Goal: Navigation & Orientation: Find specific page/section

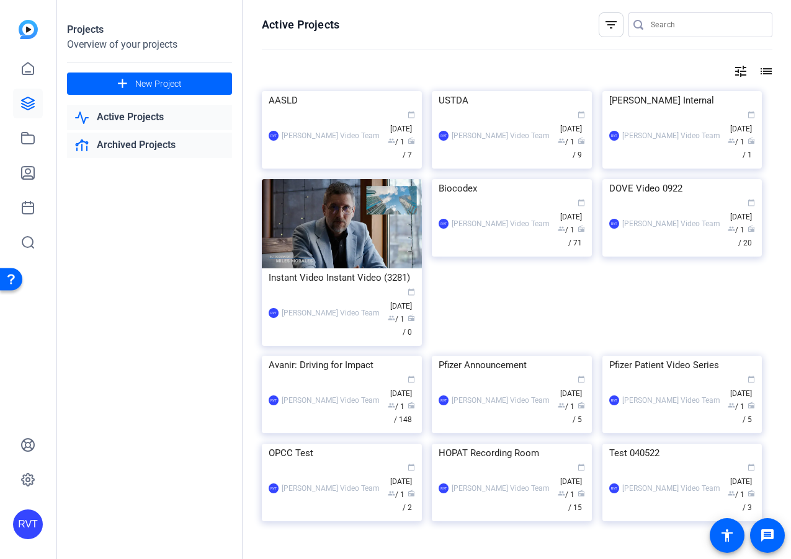
click at [110, 145] on link "Archived Projects" at bounding box center [149, 145] width 165 height 25
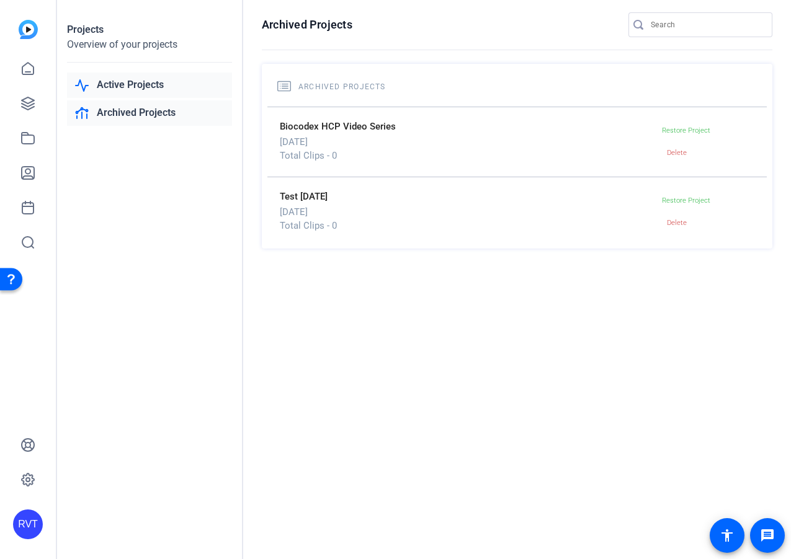
click at [124, 83] on link "Active Projects" at bounding box center [149, 85] width 165 height 25
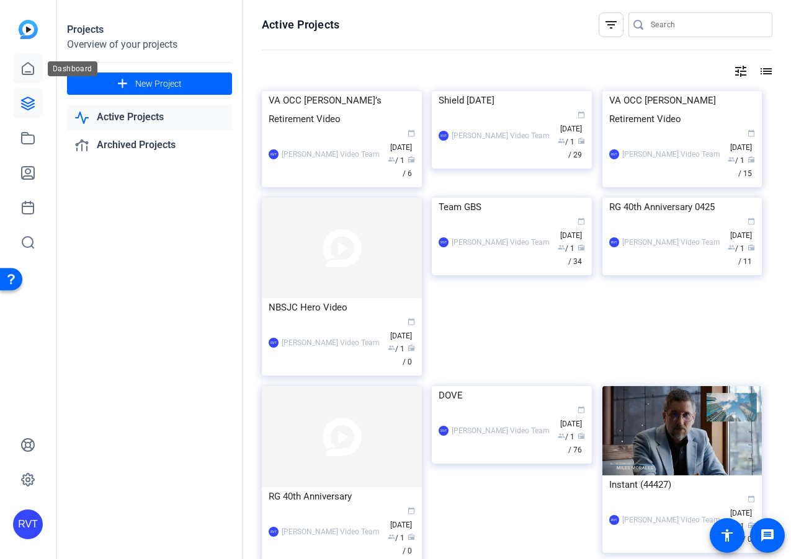
click at [27, 65] on icon at bounding box center [27, 68] width 15 height 15
